Goal: Information Seeking & Learning: Understand process/instructions

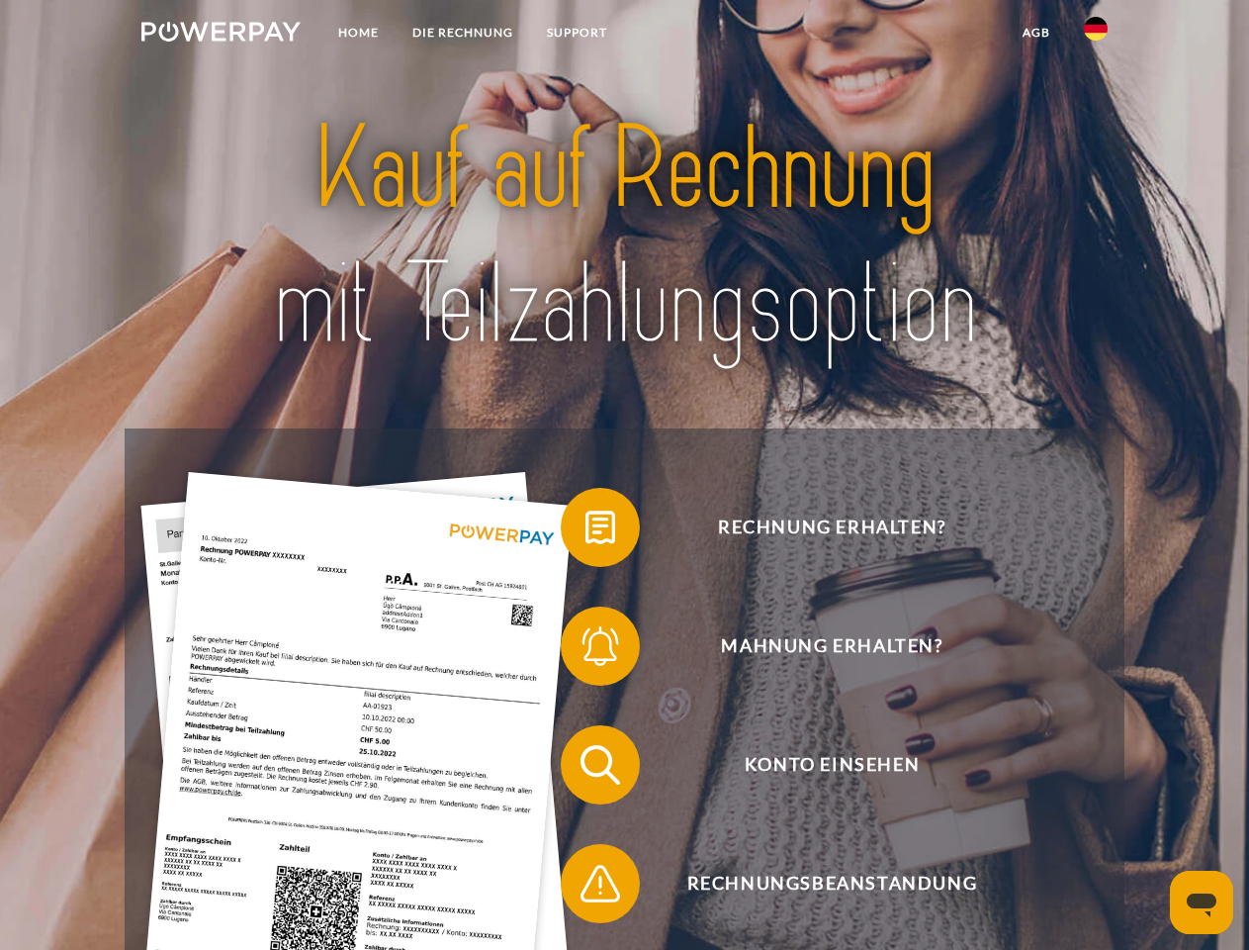
click at [221, 35] on img at bounding box center [220, 32] width 159 height 20
click at [1096, 35] on img at bounding box center [1096, 29] width 24 height 24
click at [1036, 33] on link "agb" at bounding box center [1036, 33] width 61 height 36
click at [586, 531] on span at bounding box center [570, 527] width 99 height 99
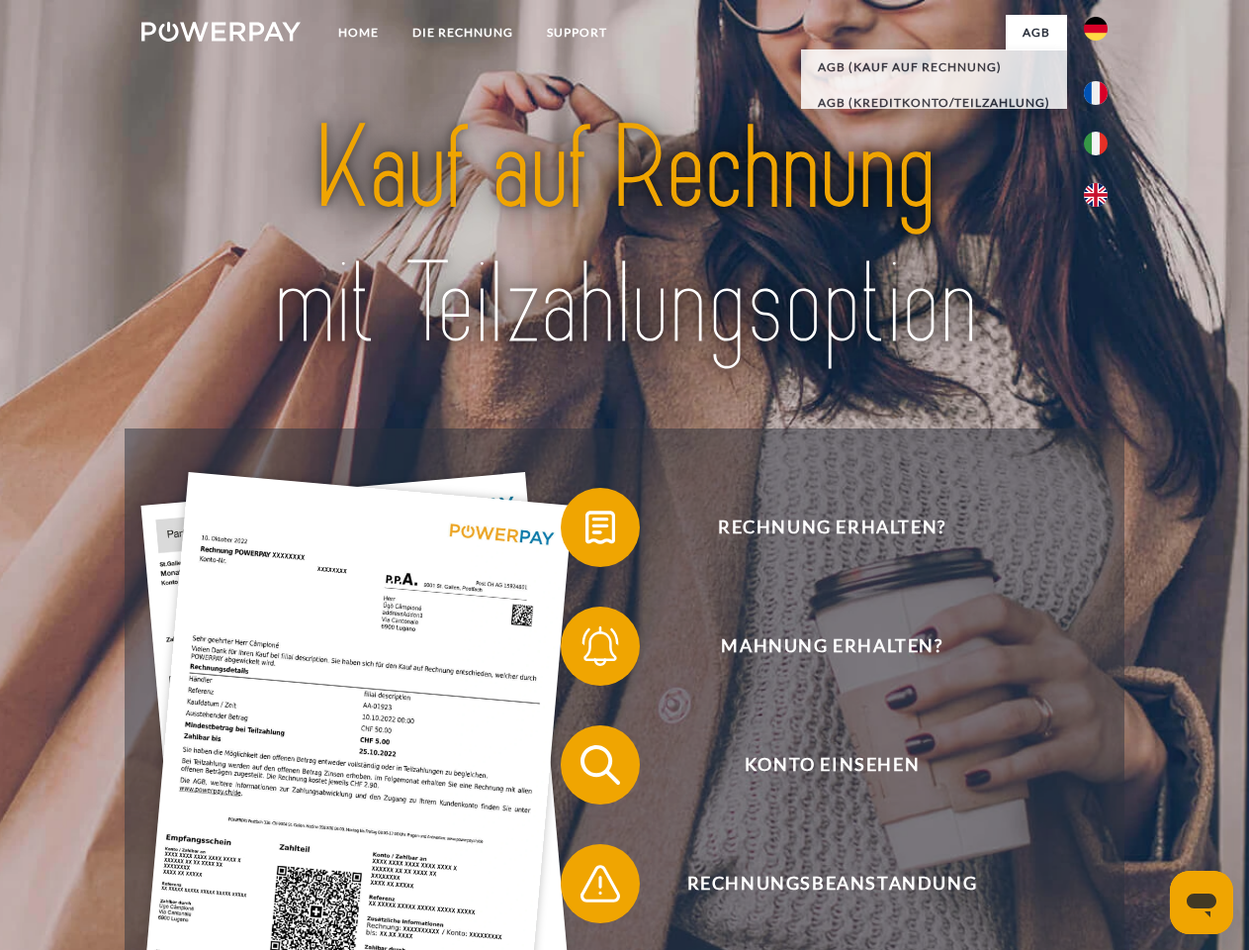
click at [586, 650] on span at bounding box center [570, 646] width 99 height 99
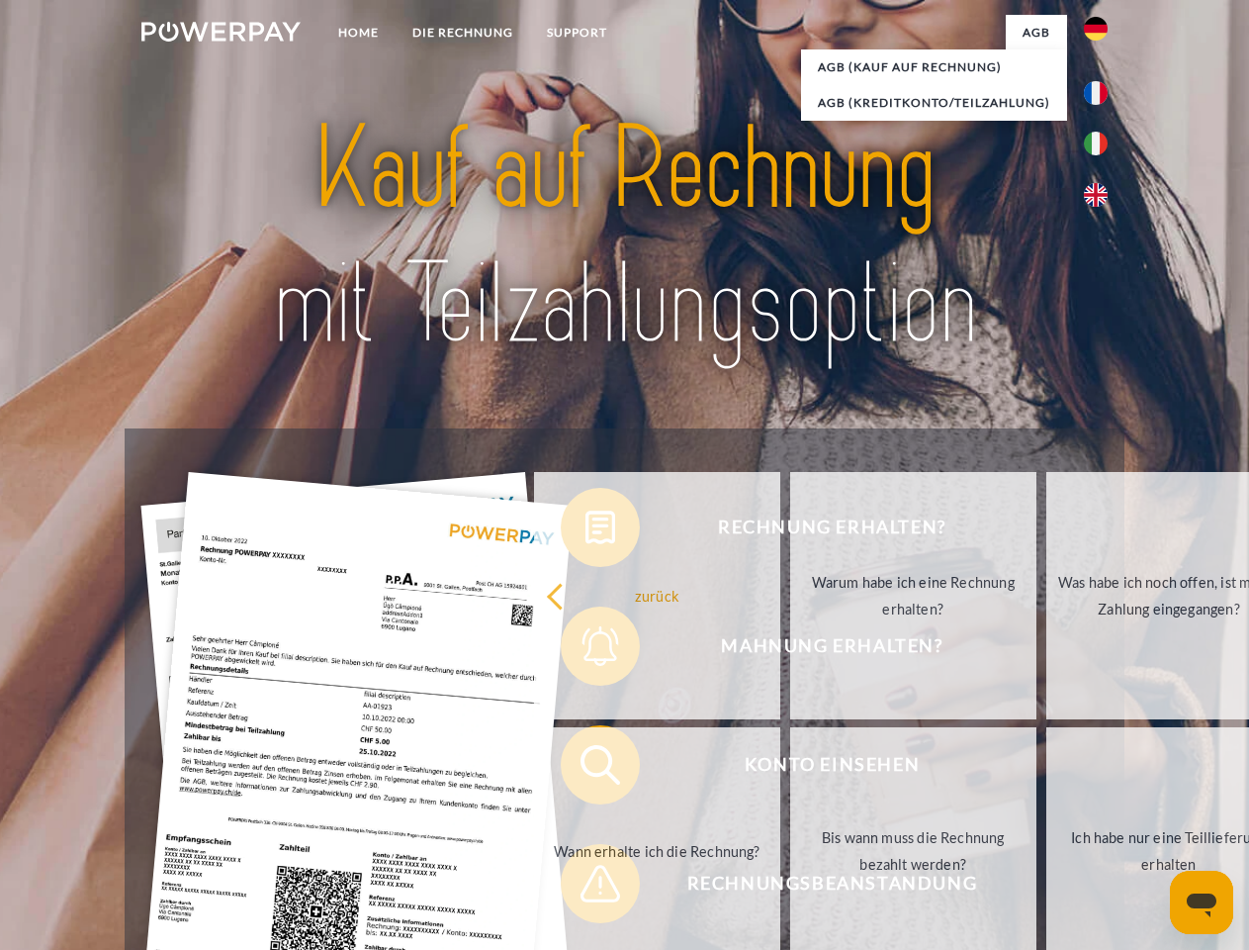
click at [790, 769] on link "Bis wann muss die Rechnung bezahlt werden?" at bounding box center [913, 850] width 246 height 247
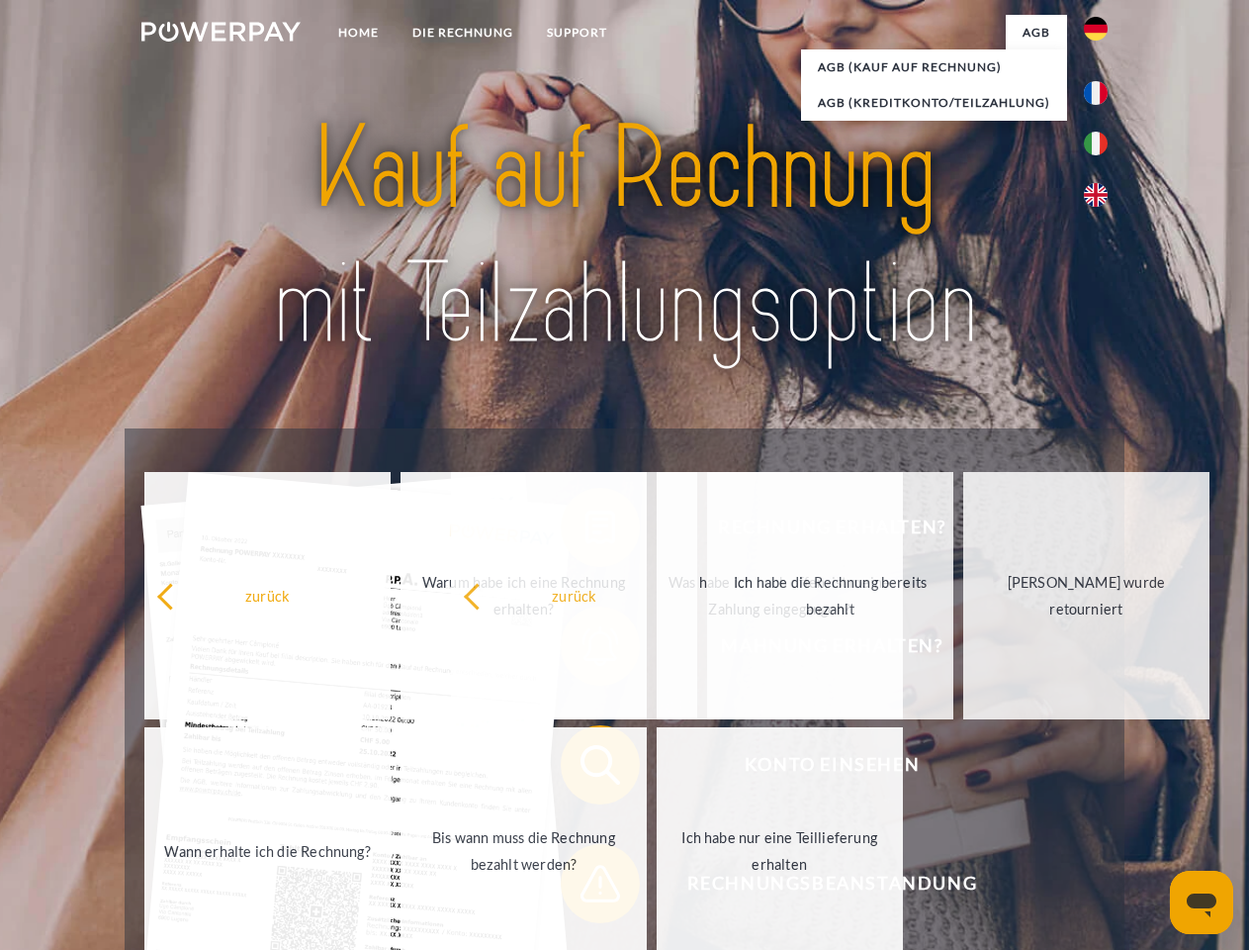
click at [586, 887] on span at bounding box center [570, 883] width 99 height 99
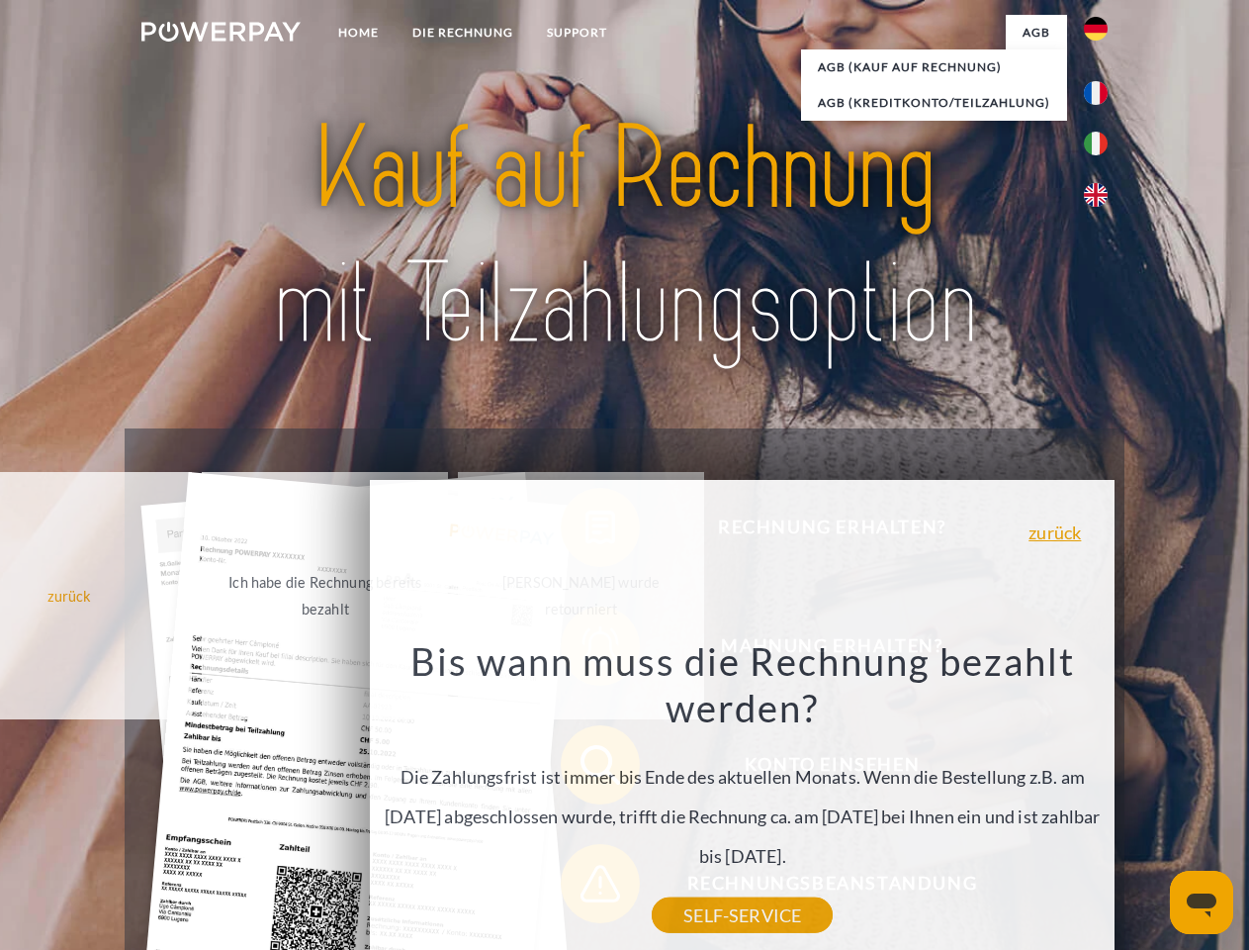
click at [1202, 902] on icon "Messaging-Fenster öffnen" at bounding box center [1202, 905] width 30 height 24
